Goal: Task Accomplishment & Management: Manage account settings

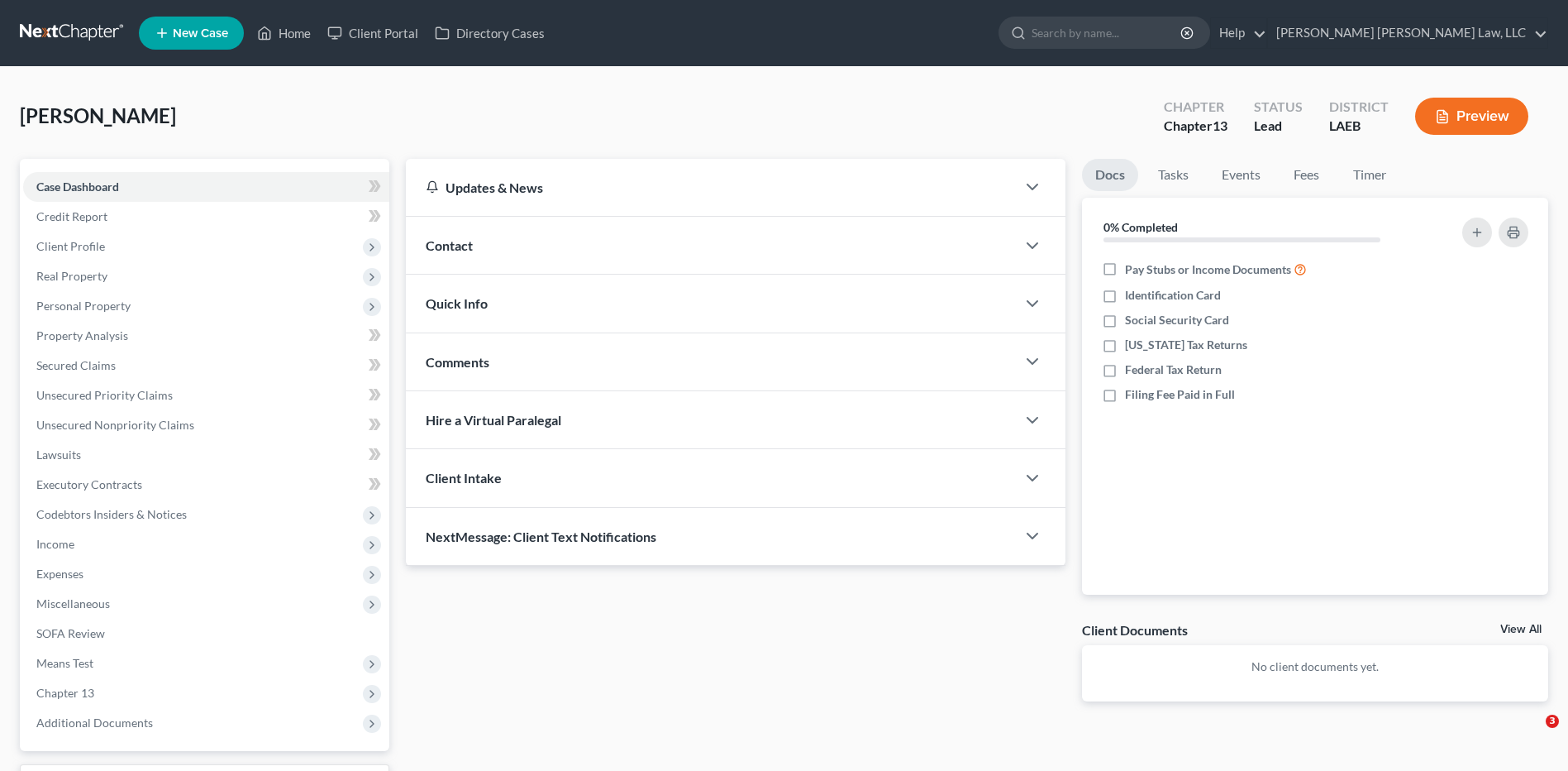
click at [32, 36] on link at bounding box center [73, 33] width 106 height 30
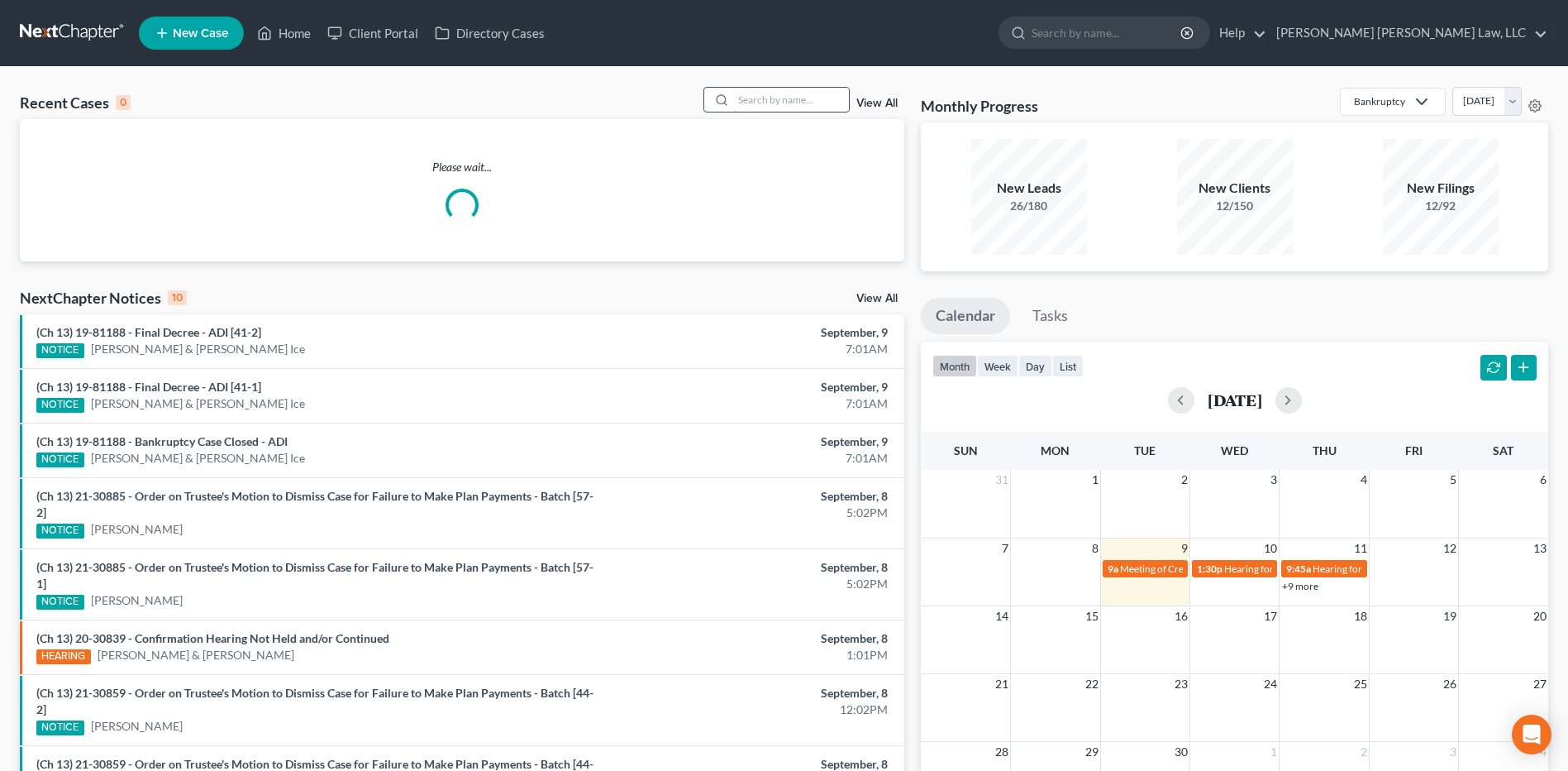
click at [800, 99] on input "search" at bounding box center [791, 99] width 116 height 24
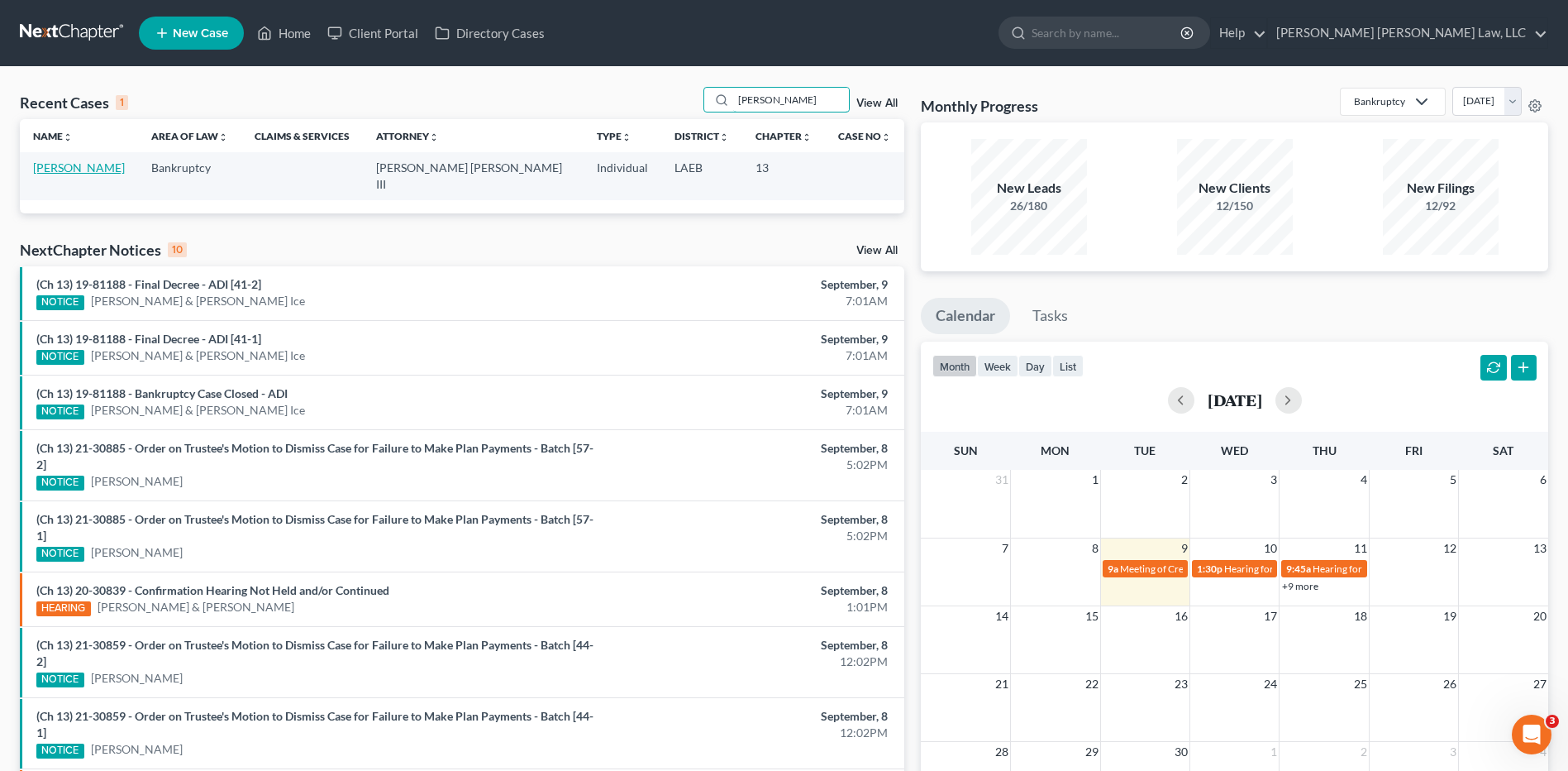
type input "blackard"
click at [66, 171] on link "[PERSON_NAME]" at bounding box center [78, 167] width 92 height 14
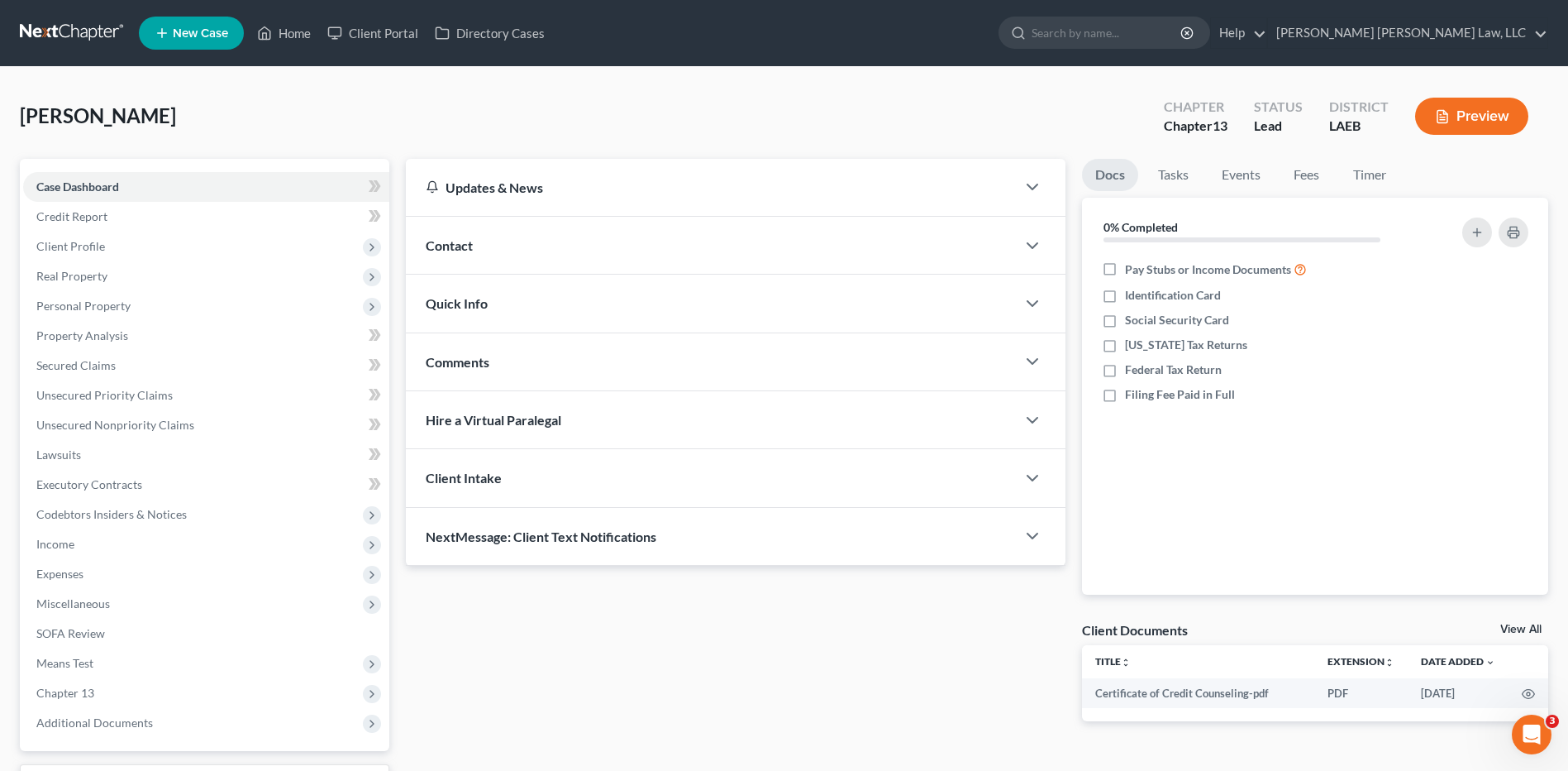
click at [58, 32] on link at bounding box center [73, 33] width 106 height 30
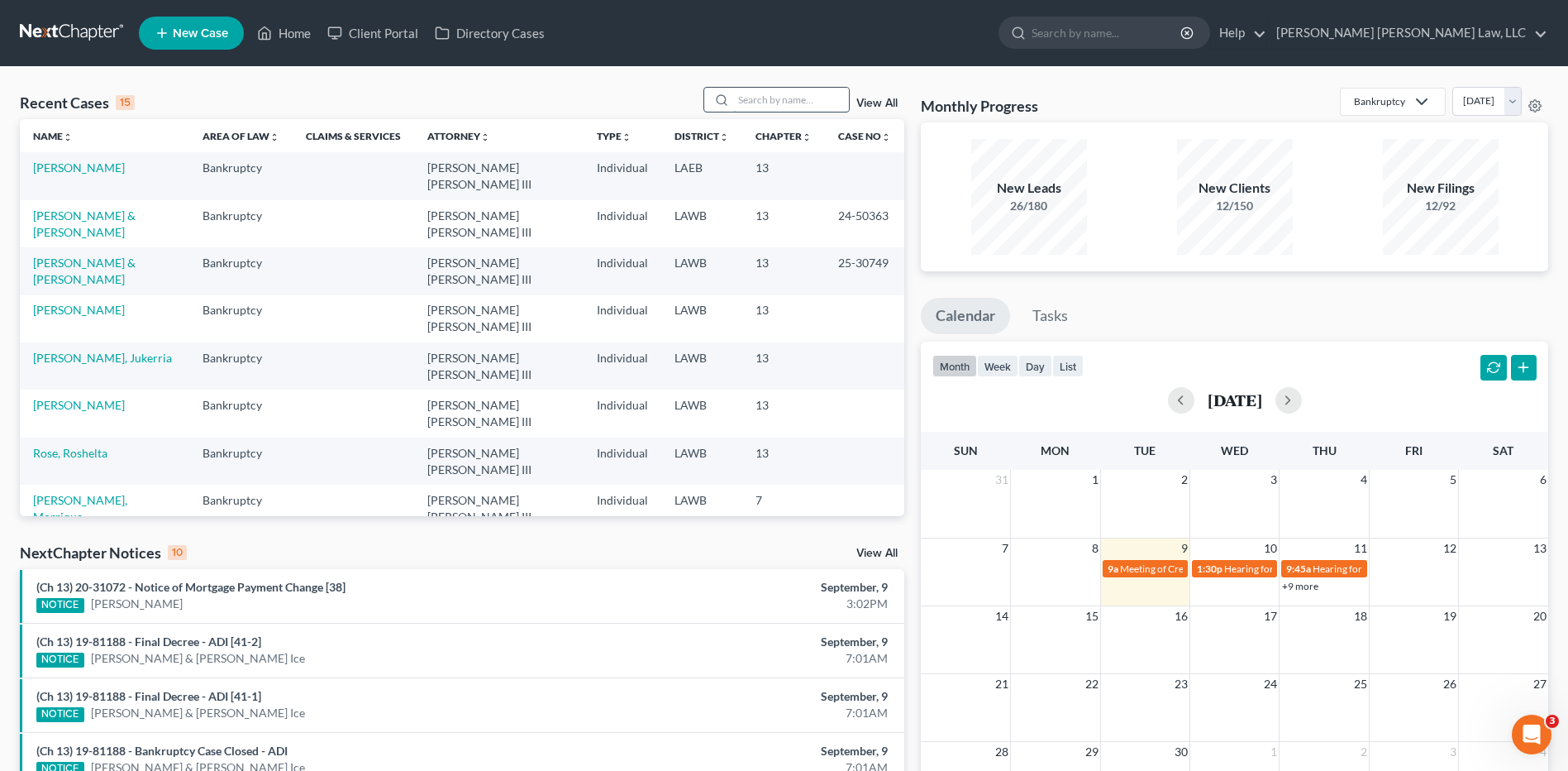
click at [772, 94] on input "search" at bounding box center [791, 99] width 116 height 24
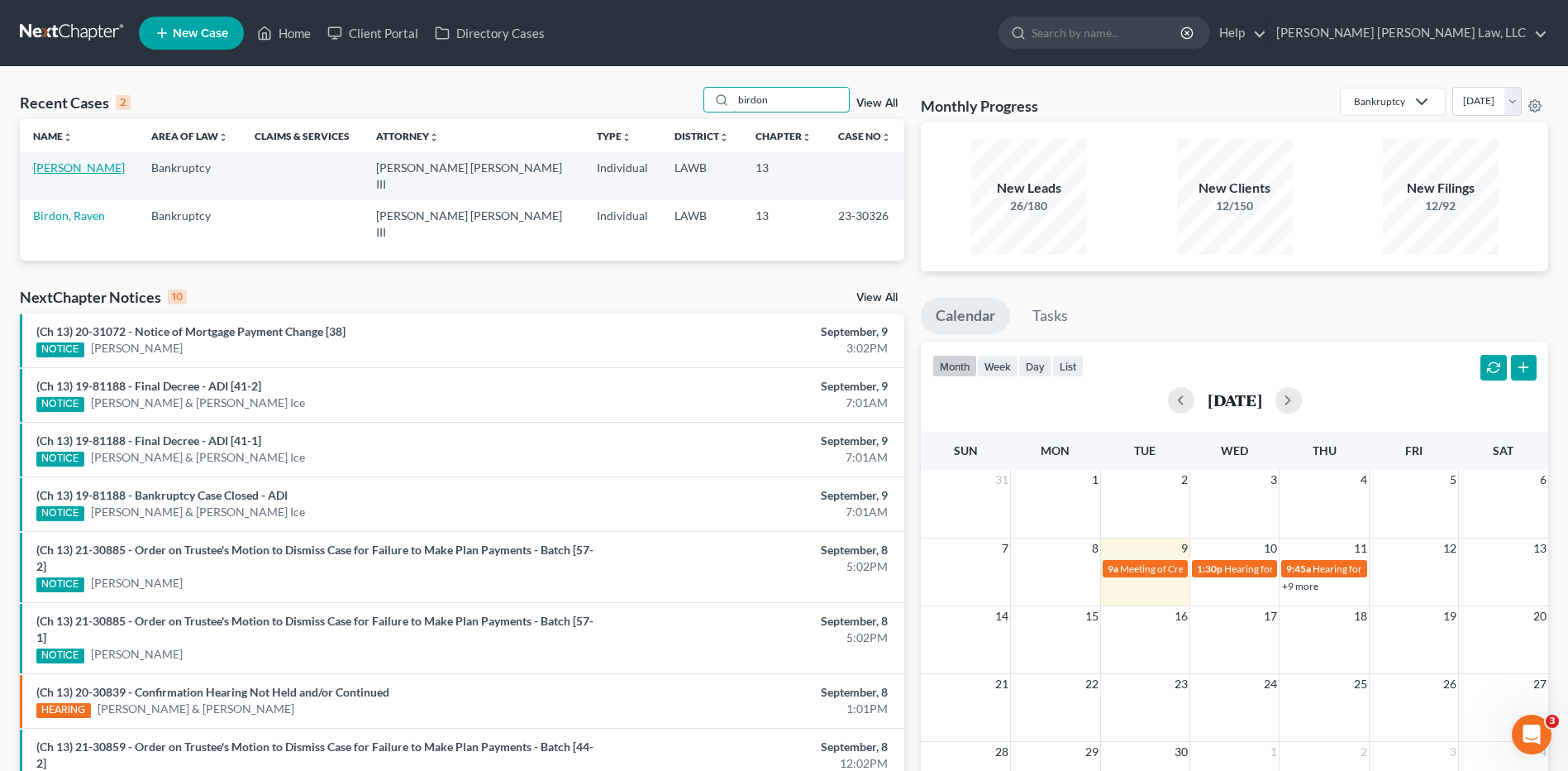
type input "birdon"
click at [73, 163] on link "[PERSON_NAME]" at bounding box center [78, 167] width 92 height 14
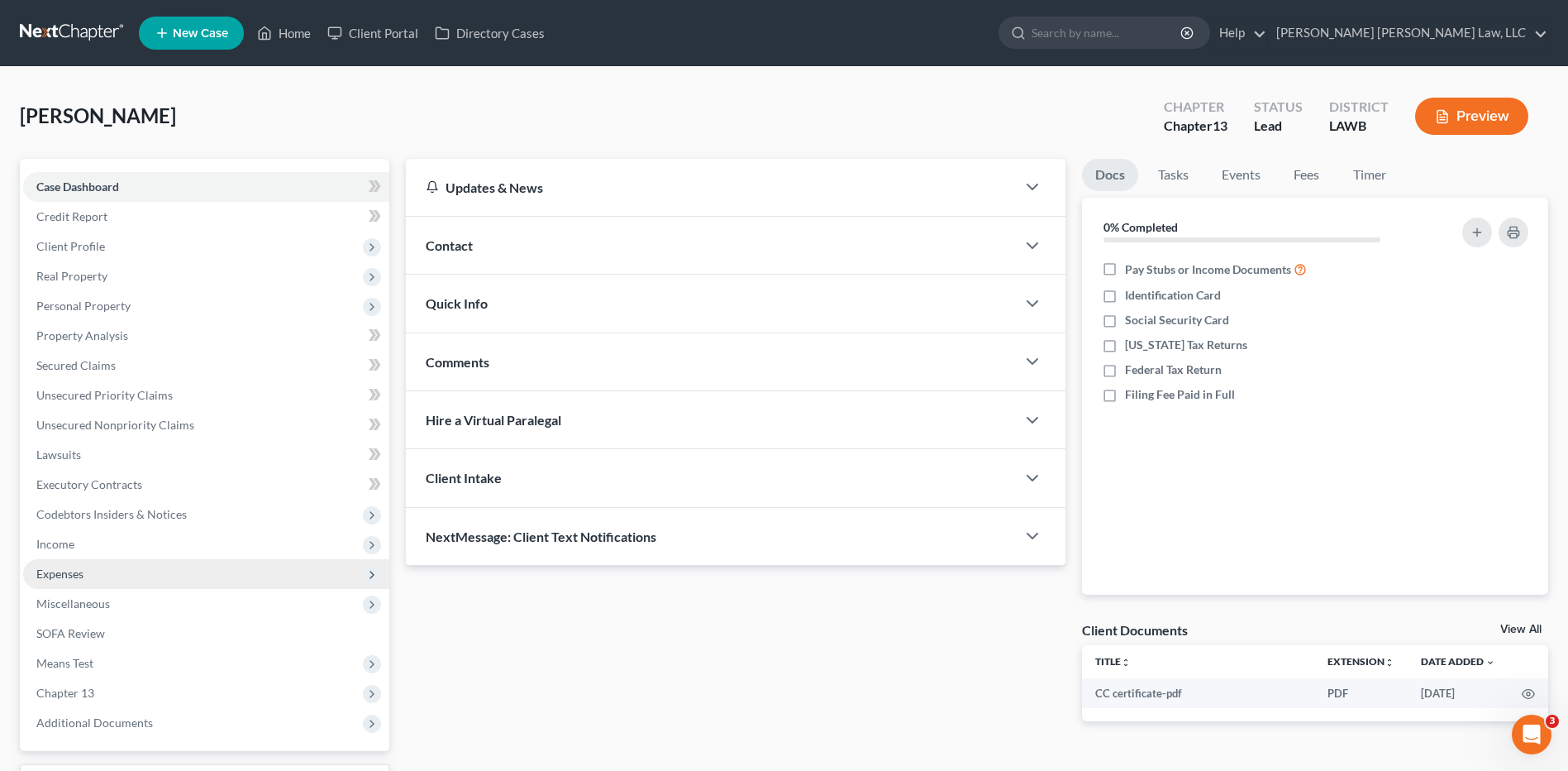
click at [48, 576] on span "Expenses" at bounding box center [60, 573] width 47 height 14
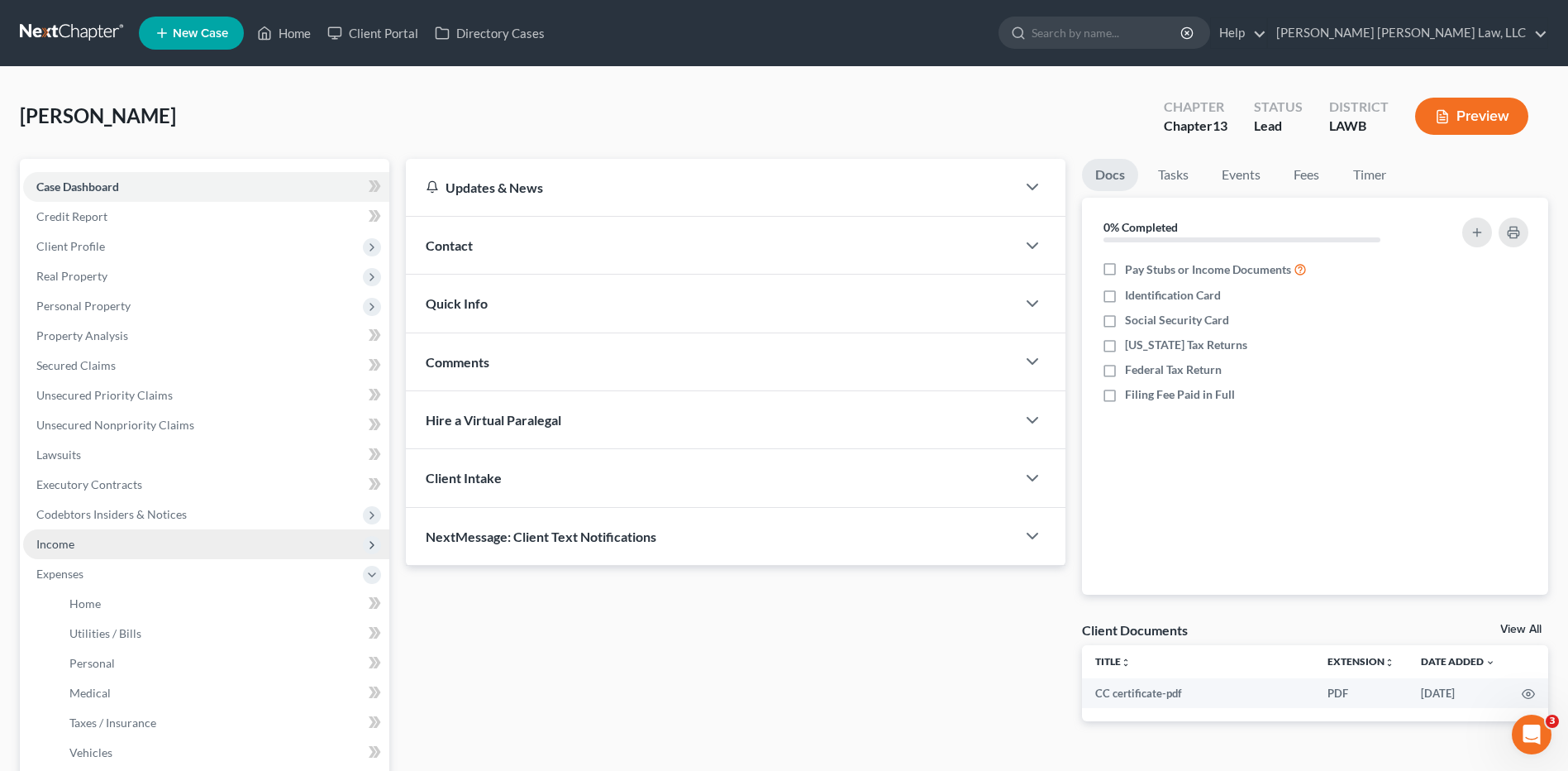
click at [43, 546] on span "Income" at bounding box center [56, 543] width 38 height 14
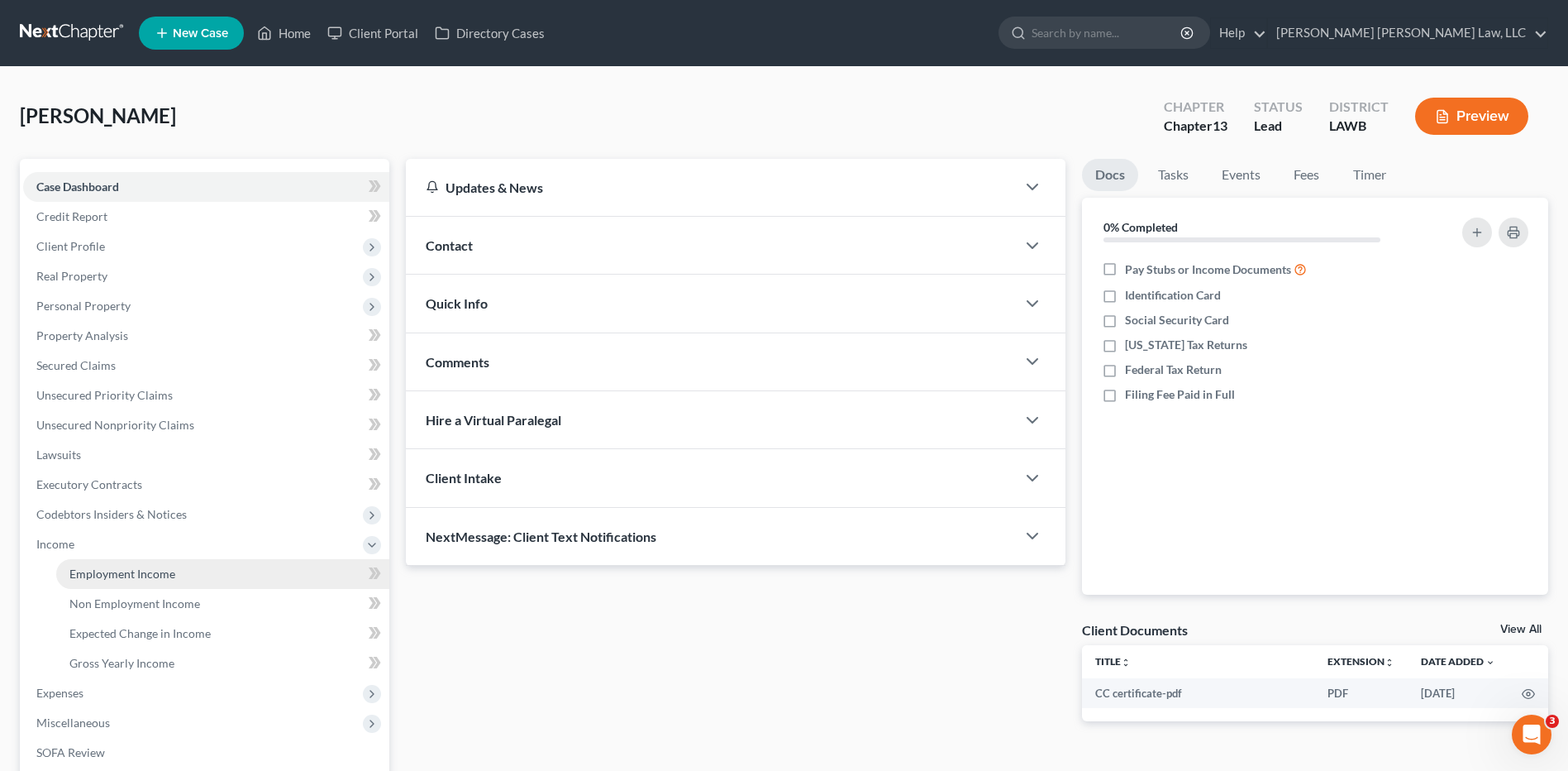
click at [107, 568] on span "Employment Income" at bounding box center [122, 573] width 106 height 14
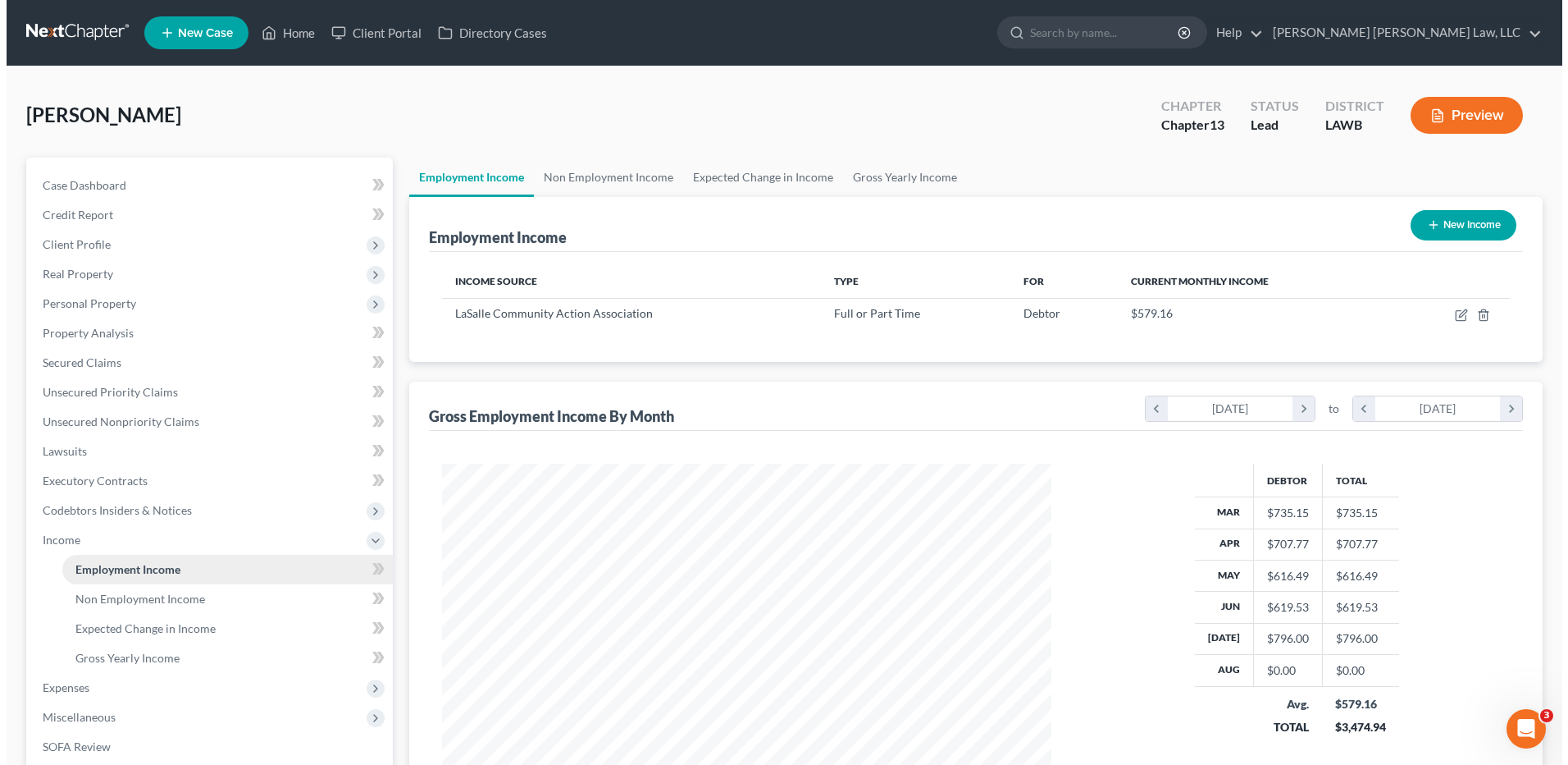
scroll to position [304, 641]
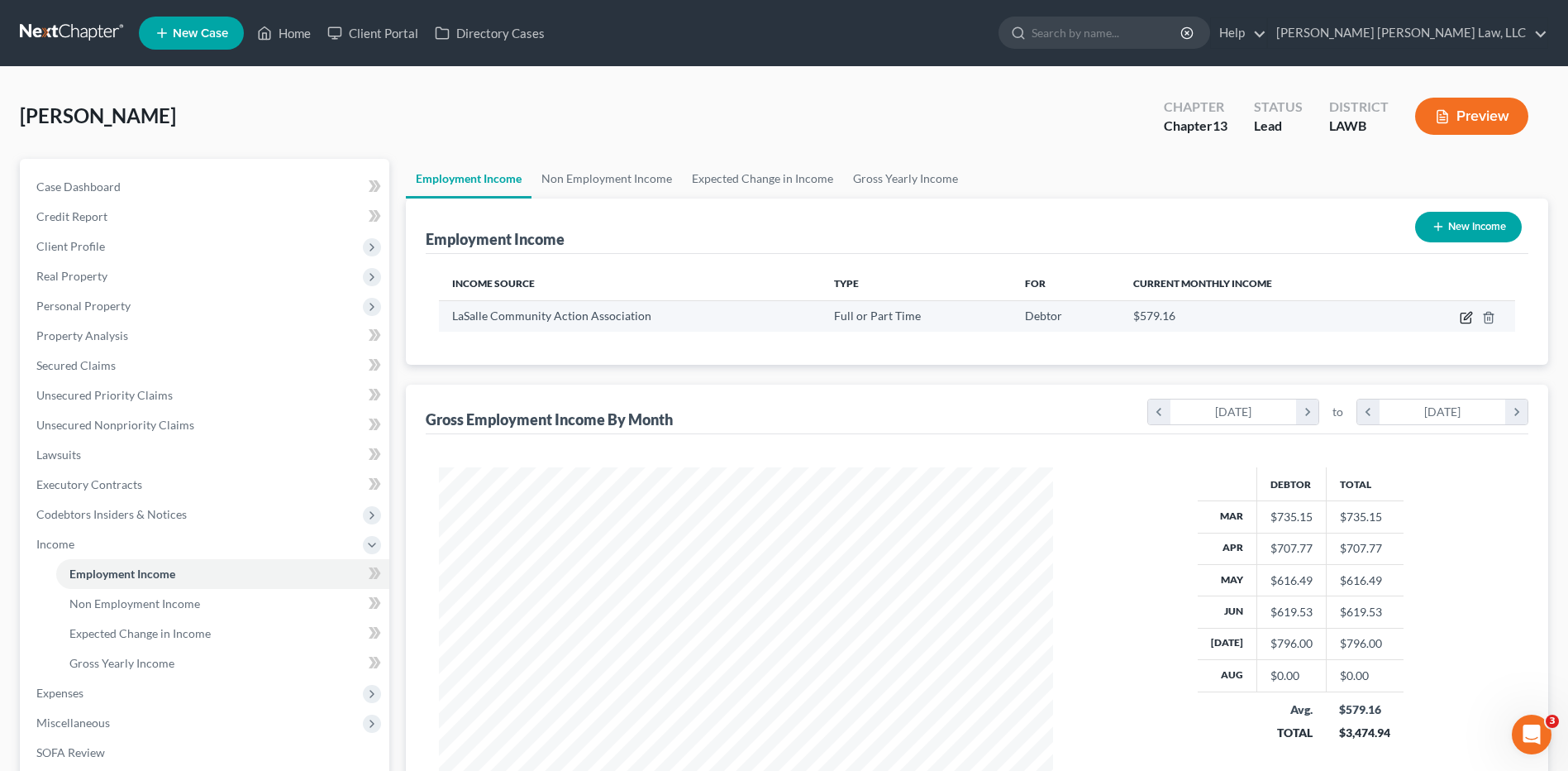
click at [1463, 317] on icon "button" at bounding box center [1466, 318] width 13 height 13
select select "0"
select select "19"
select select "0"
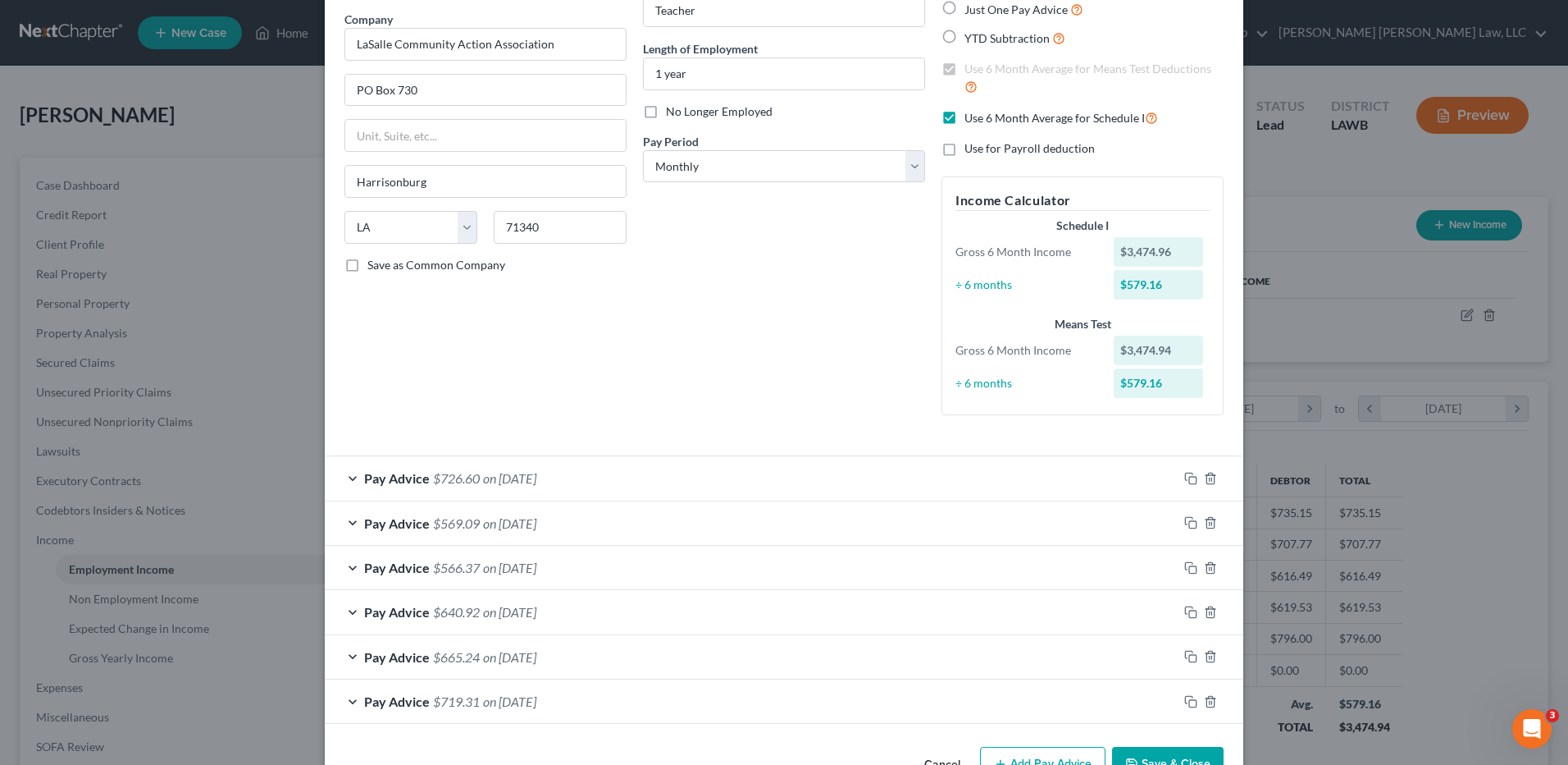
scroll to position [177, 0]
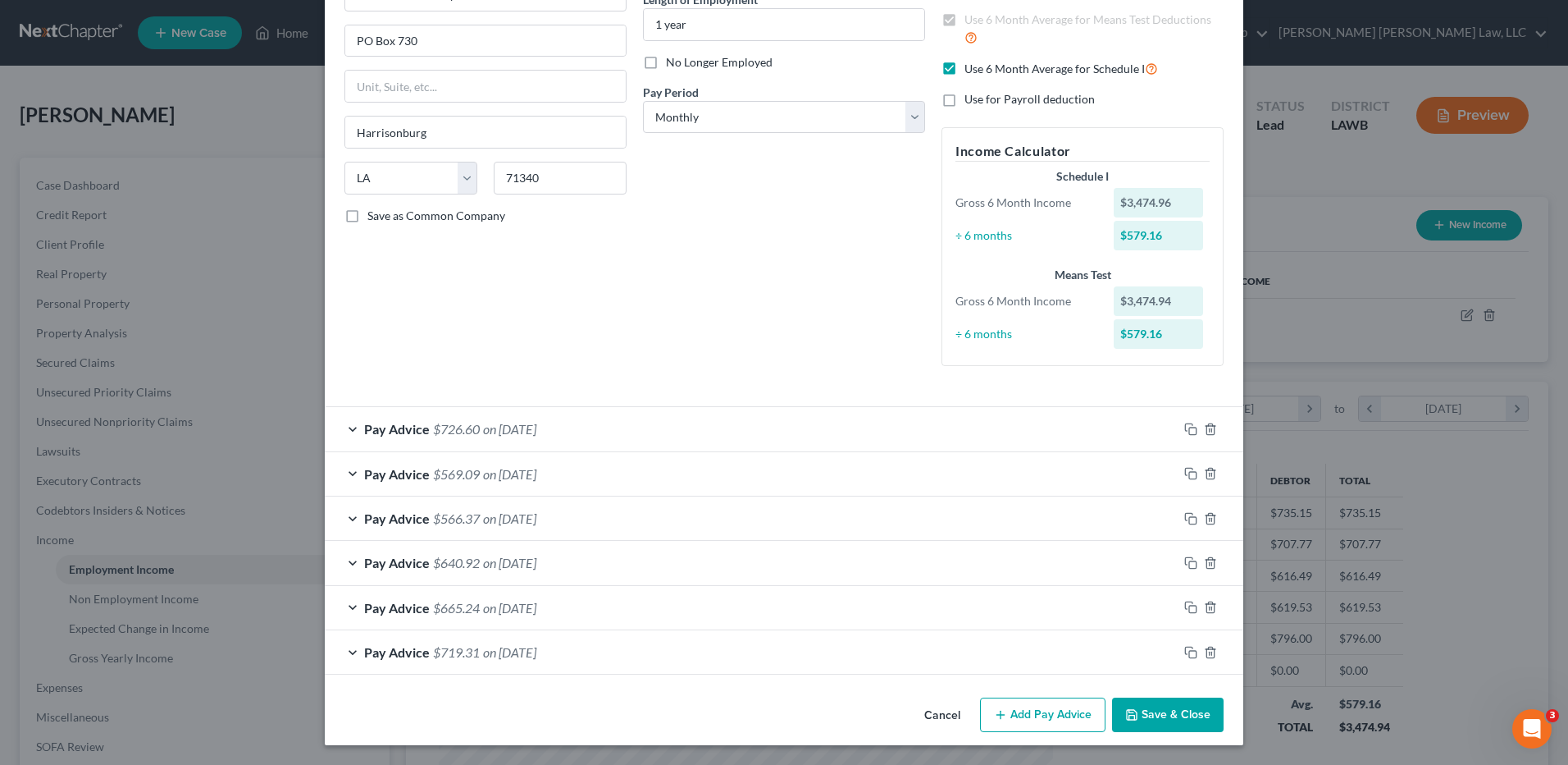
click at [1024, 717] on button "Add Pay Advice" at bounding box center [1042, 714] width 126 height 34
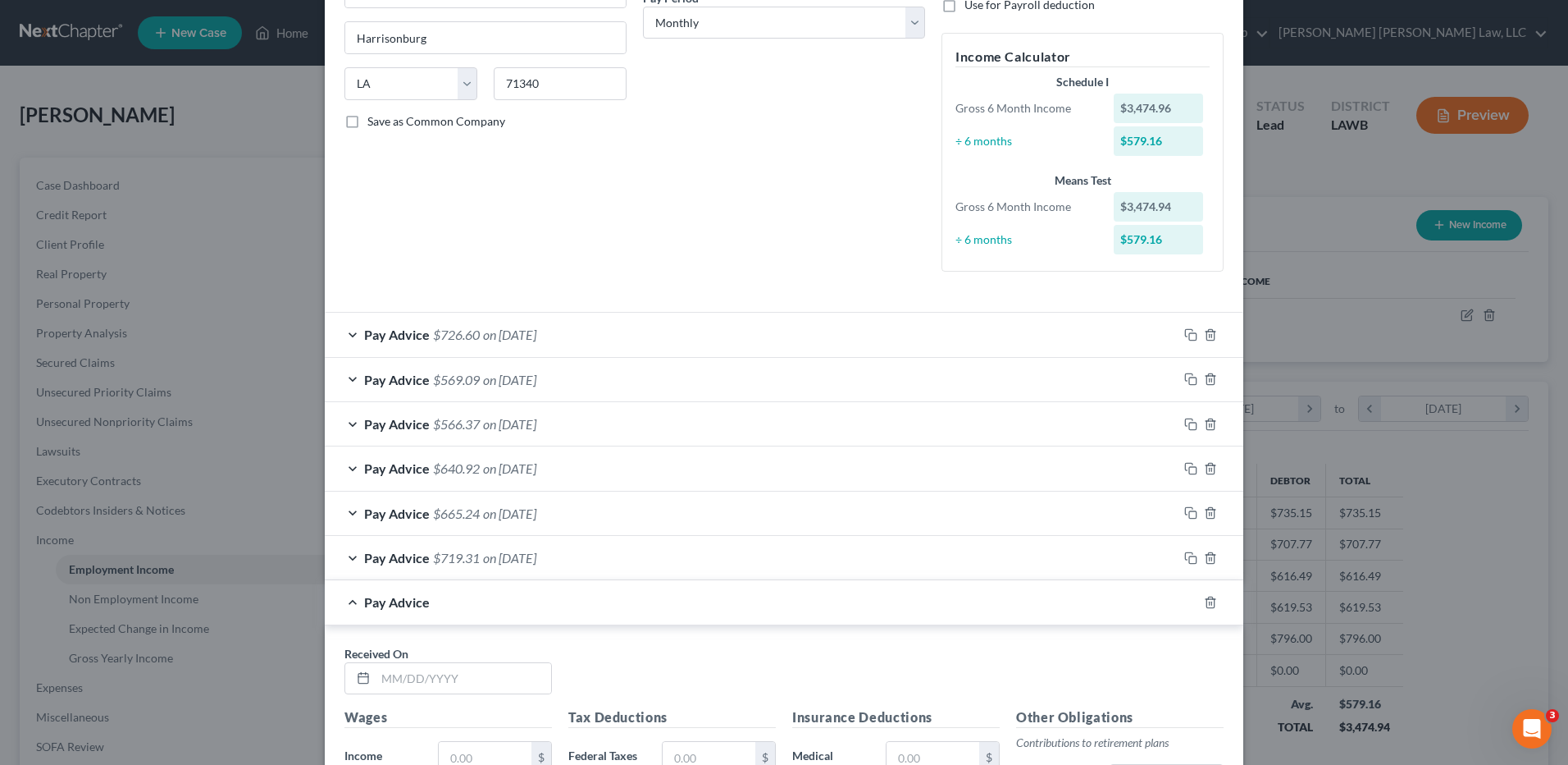
scroll to position [505, 0]
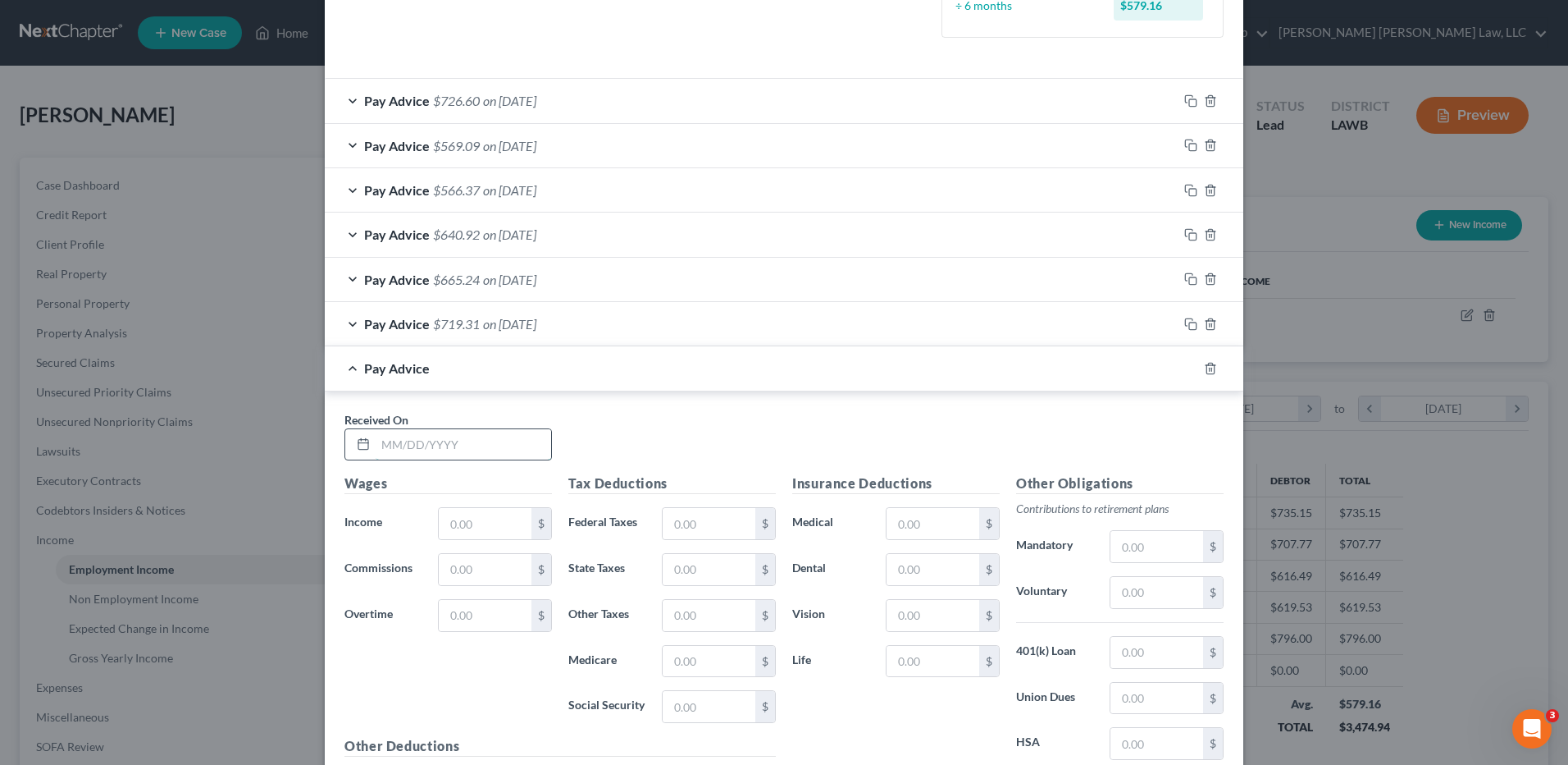
click at [396, 438] on input "text" at bounding box center [463, 445] width 176 height 31
type input "[DATE]"
click at [480, 512] on input "text" at bounding box center [485, 523] width 92 height 31
type input "796.00"
click at [685, 700] on input "text" at bounding box center [708, 706] width 92 height 31
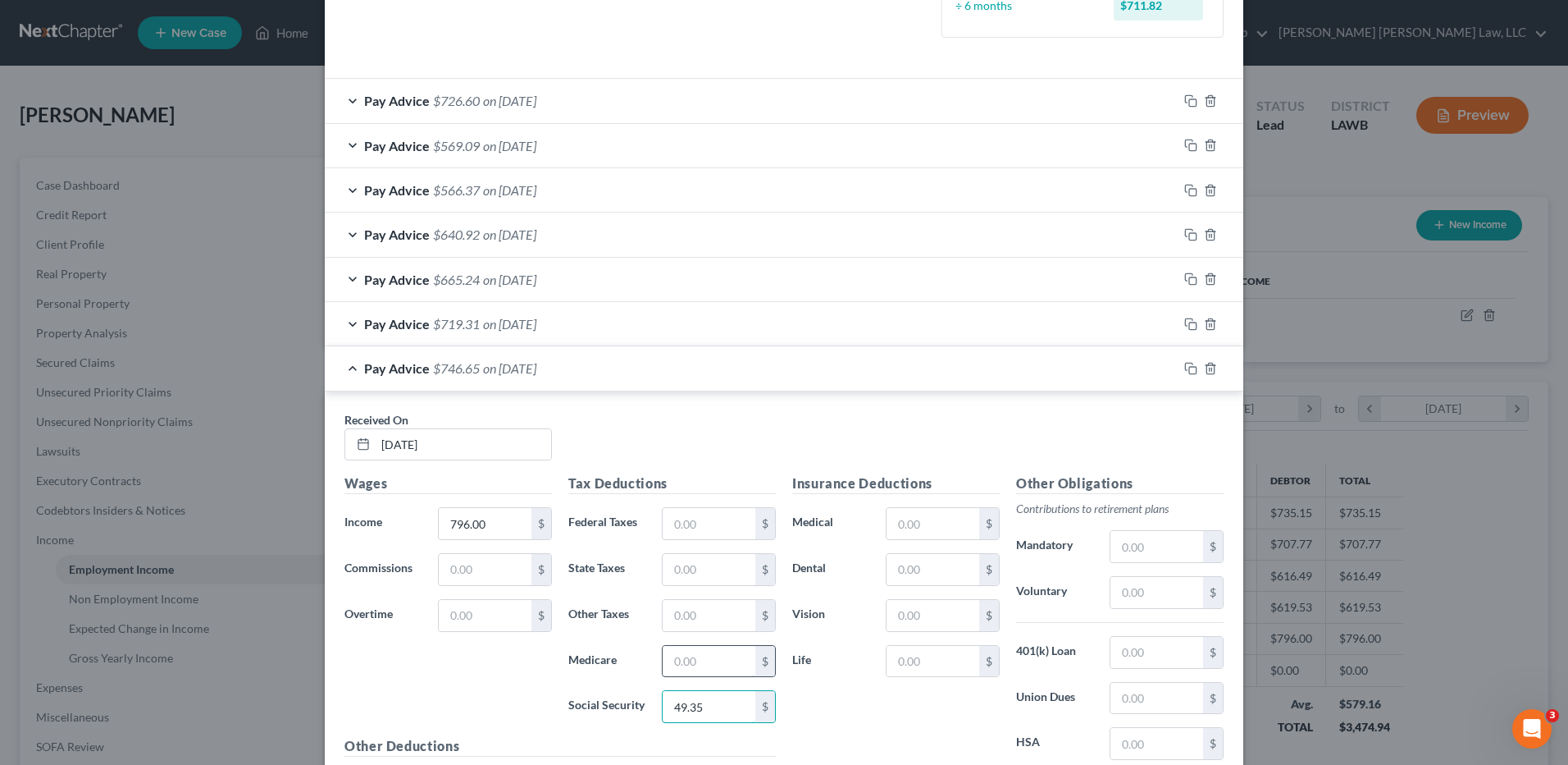
type input "49.35"
click at [682, 665] on input "text" at bounding box center [708, 661] width 92 height 31
type input "11.54"
click at [686, 568] on input "text" at bounding box center [708, 569] width 92 height 31
type input "8.50"
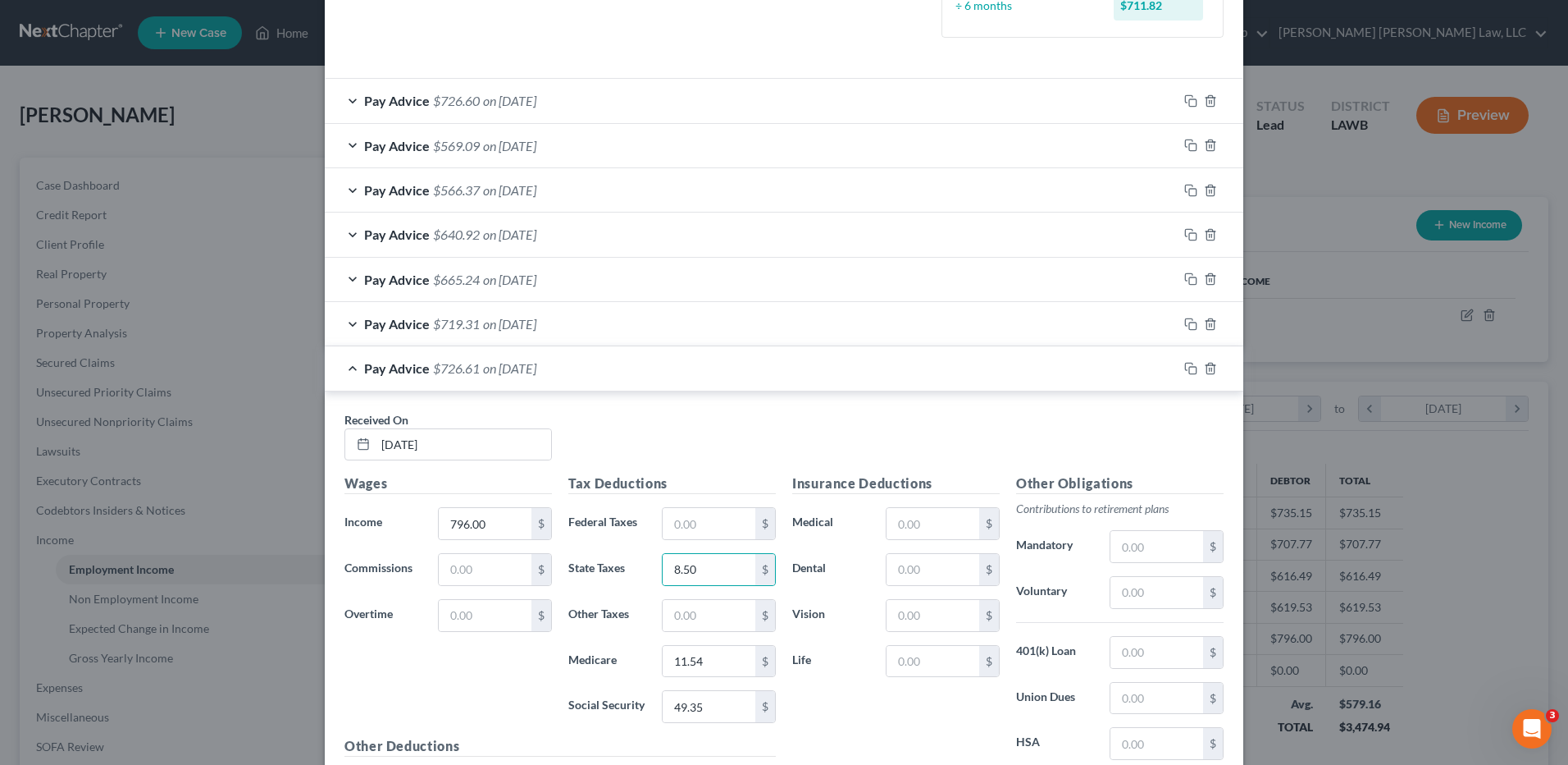
click at [858, 305] on div "Pay Advice $719.31 on [DATE]" at bounding box center [751, 323] width 852 height 43
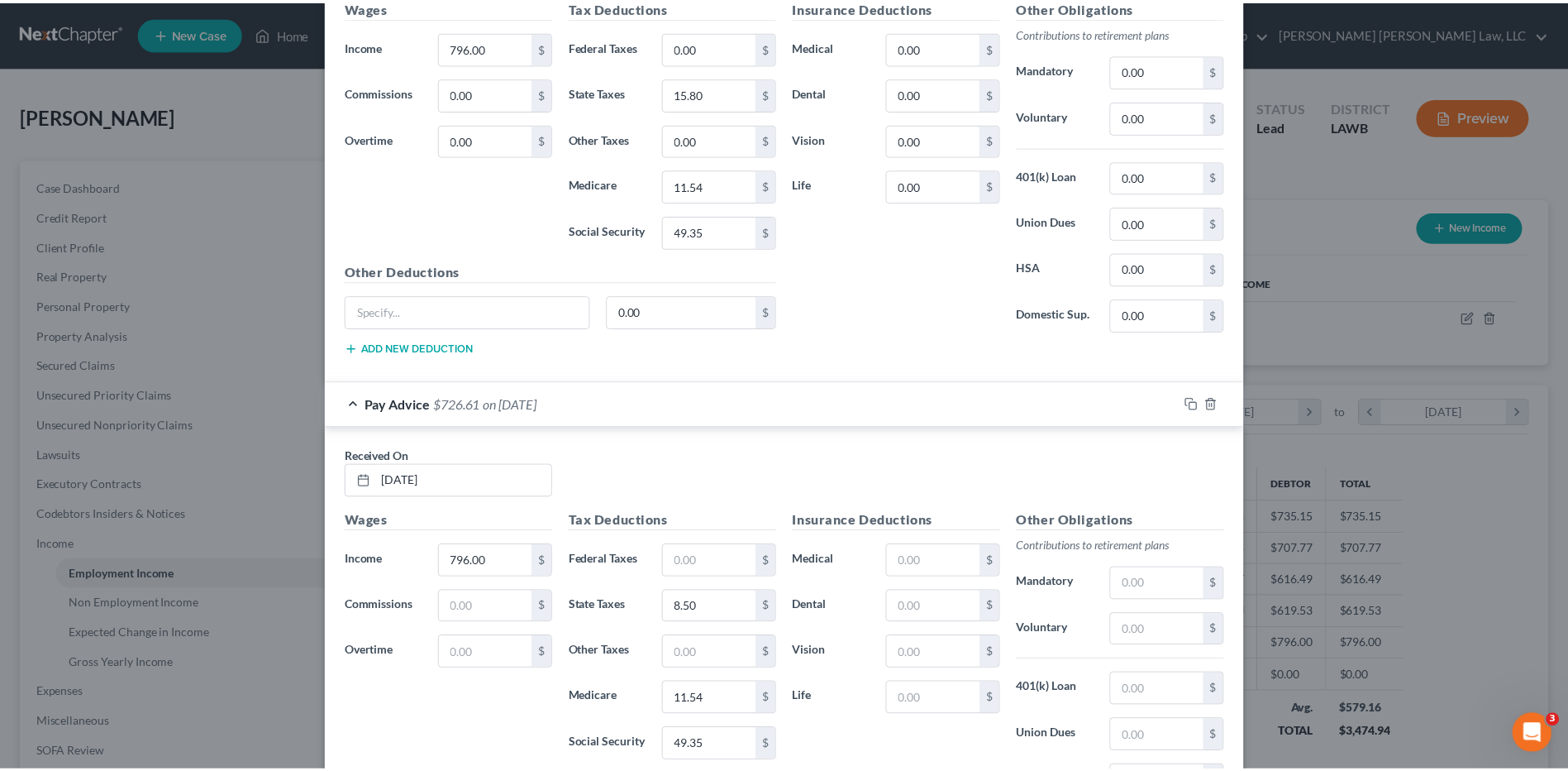
scroll to position [1159, 0]
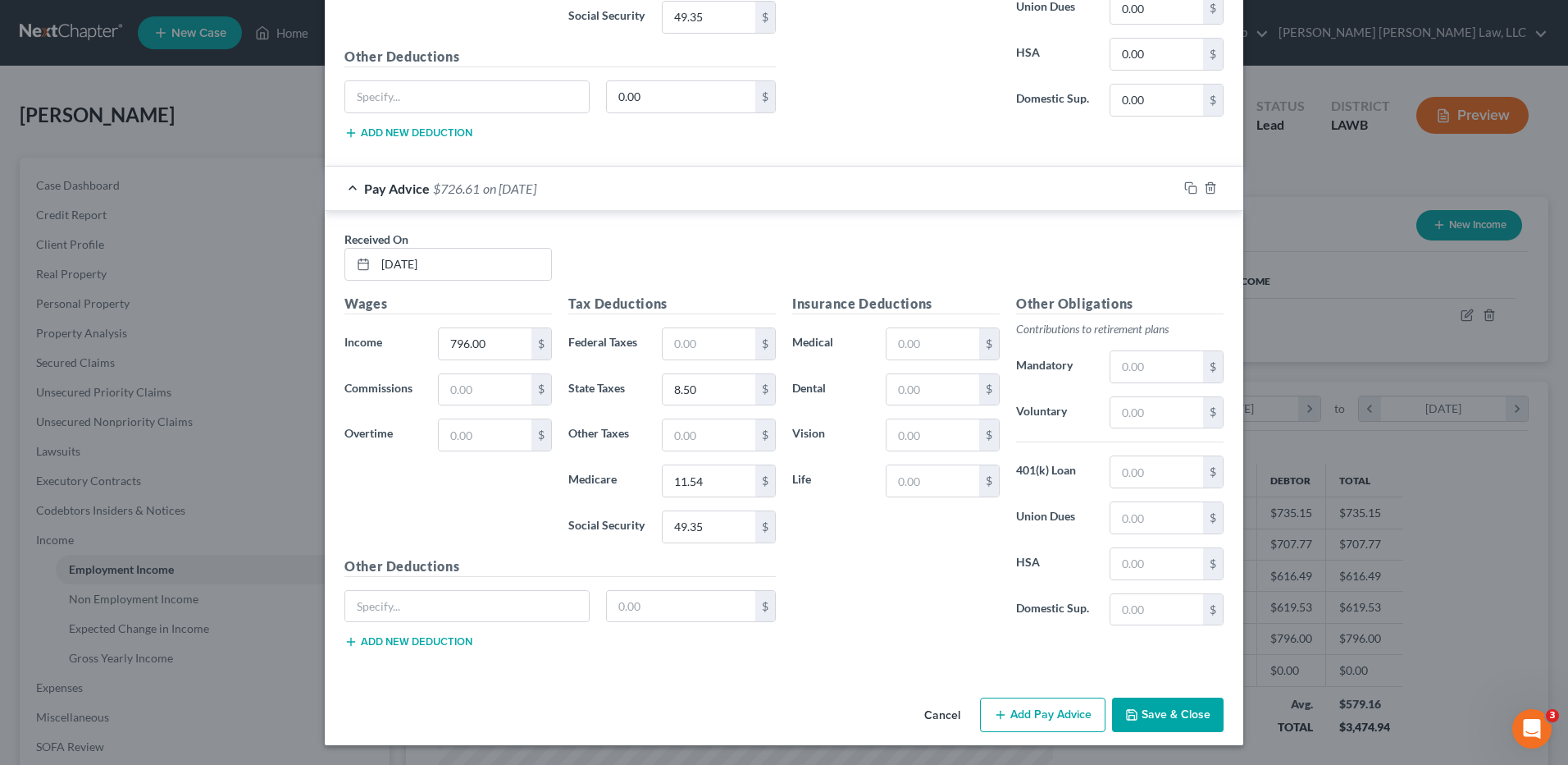
click at [1155, 706] on button "Save & Close" at bounding box center [1167, 714] width 111 height 34
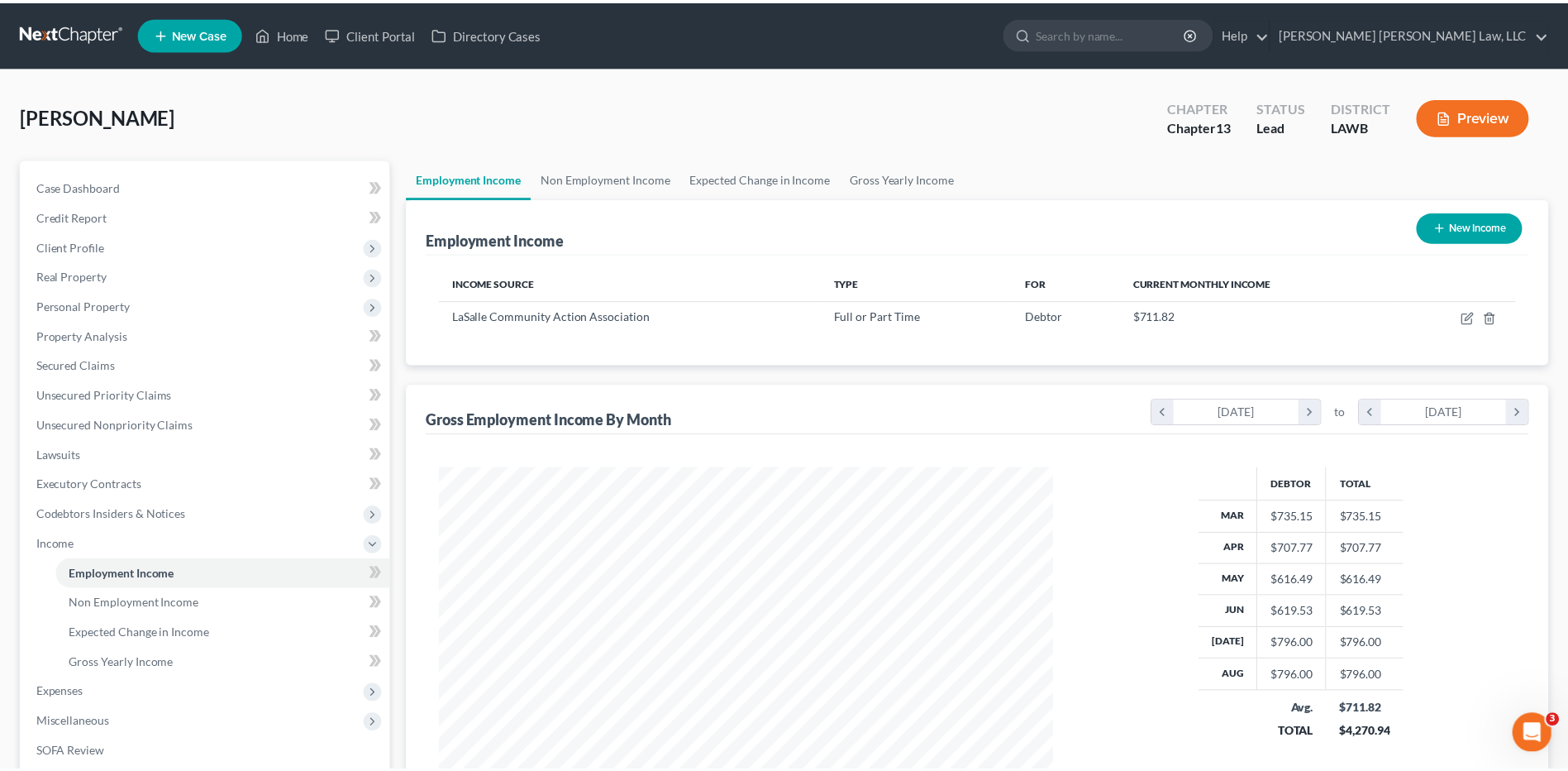
scroll to position [826523, 825940]
